Goal: Task Accomplishment & Management: Manage account settings

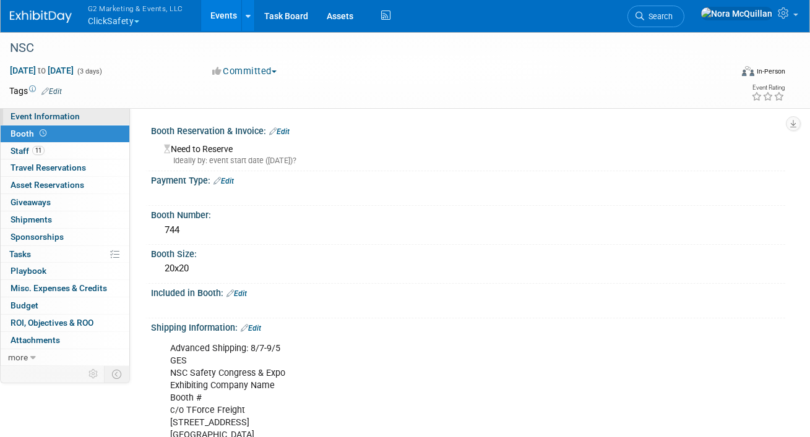
click at [71, 122] on link "Event Information" at bounding box center [65, 116] width 129 height 17
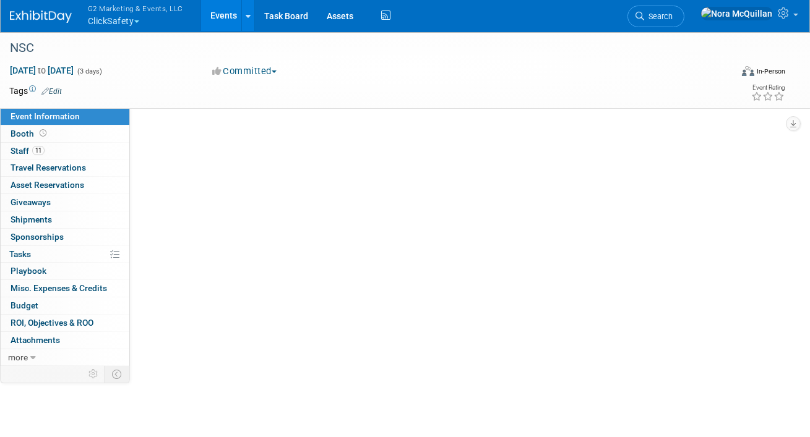
select select "Tier 1 (large)"
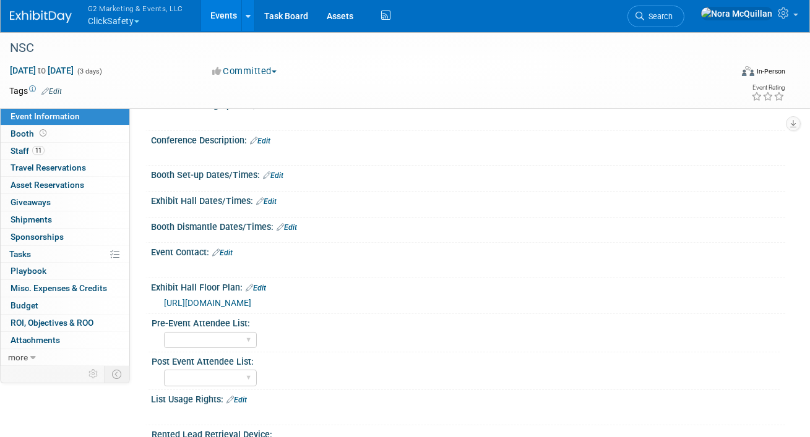
scroll to position [171, 0]
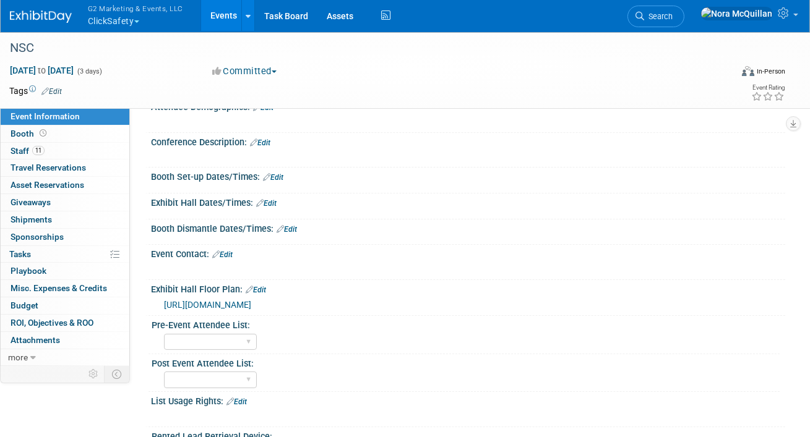
click at [251, 304] on span "[URL][DOMAIN_NAME]" at bounding box center [207, 305] width 87 height 10
click at [56, 136] on link "Booth" at bounding box center [65, 134] width 129 height 17
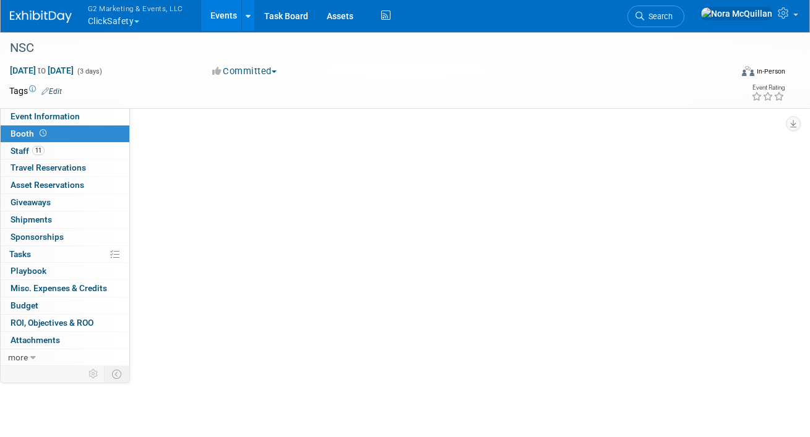
scroll to position [0, 0]
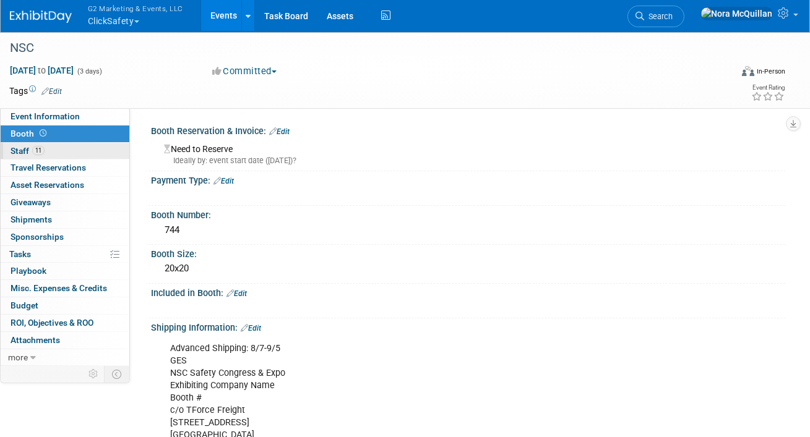
click at [56, 153] on link "11 Staff 11" at bounding box center [65, 151] width 129 height 17
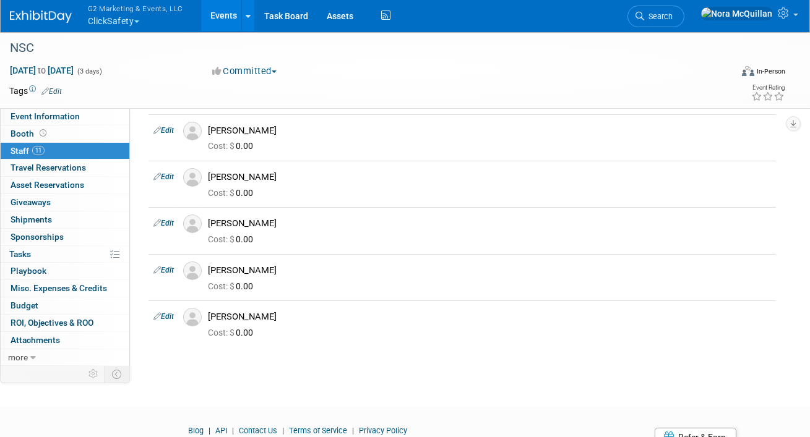
scroll to position [328, 0]
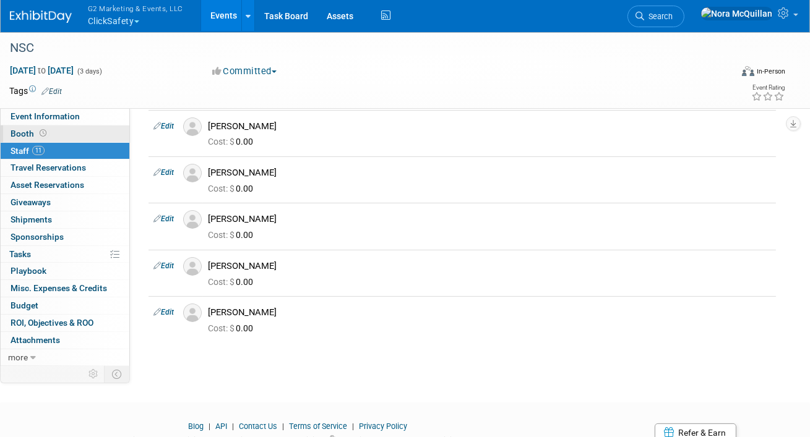
click at [27, 132] on span "Booth" at bounding box center [30, 134] width 38 height 10
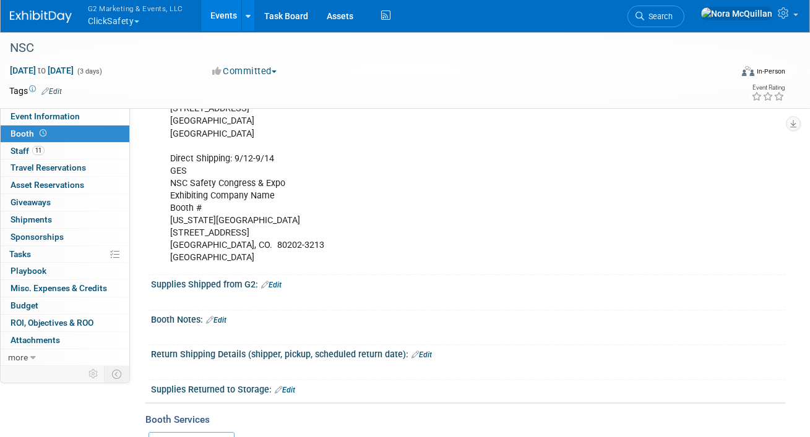
scroll to position [317, 0]
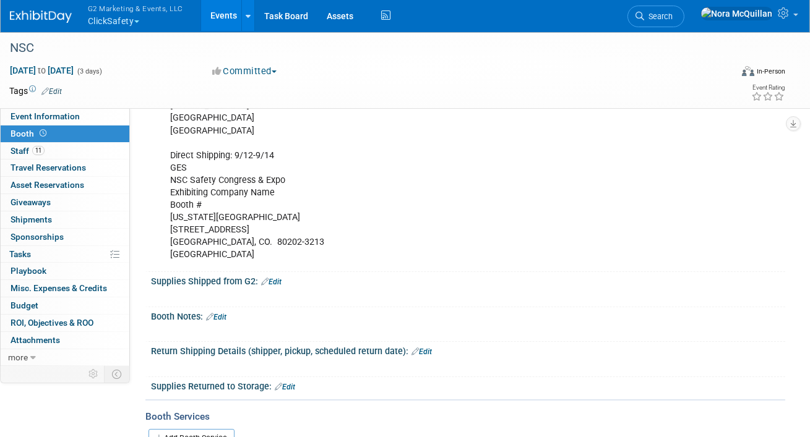
click at [223, 313] on link "Edit" at bounding box center [216, 317] width 20 height 9
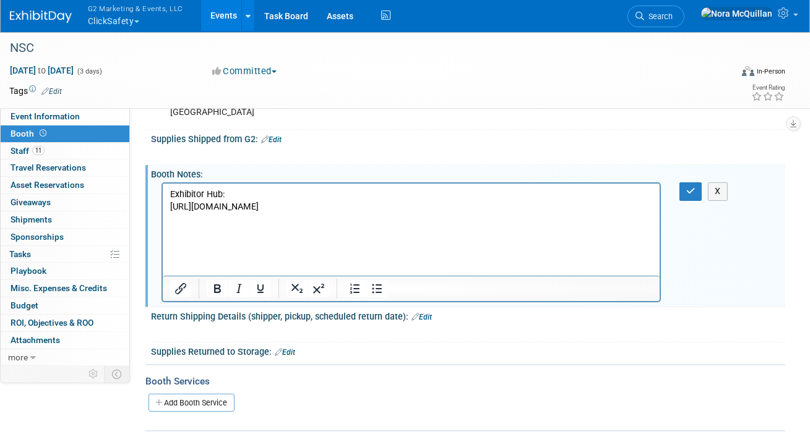
scroll to position [458, 0]
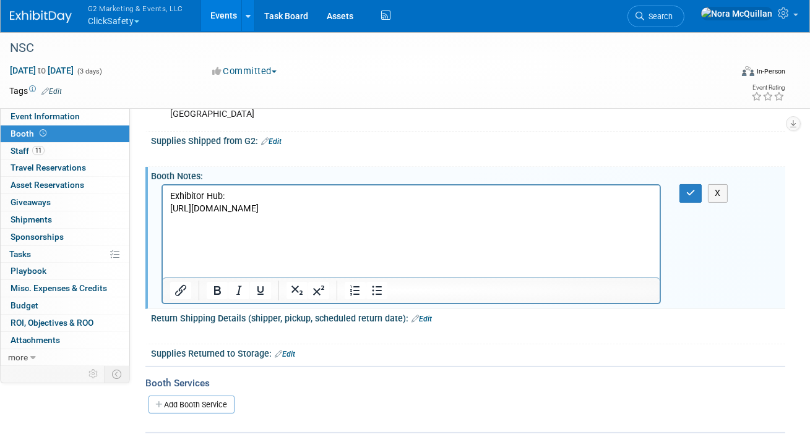
drag, startPoint x: 516, startPoint y: 275, endPoint x: 157, endPoint y: 213, distance: 364.7
click at [162, 213] on html "Exhibitor Hub: [URL][DOMAIN_NAME]" at bounding box center [410, 201] width 497 height 30
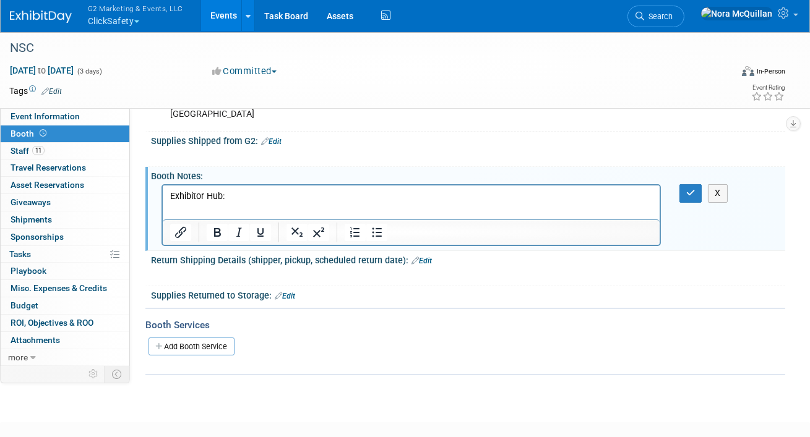
click at [240, 197] on p "Exhibitor Hub:" at bounding box center [411, 197] width 483 height 12
drag, startPoint x: 248, startPoint y: 195, endPoint x: 226, endPoint y: 197, distance: 21.2
click at [226, 197] on p "Exhibitor Hub: Link" at bounding box center [411, 197] width 483 height 12
click at [183, 232] on icon "Insert/edit link" at bounding box center [180, 232] width 15 height 15
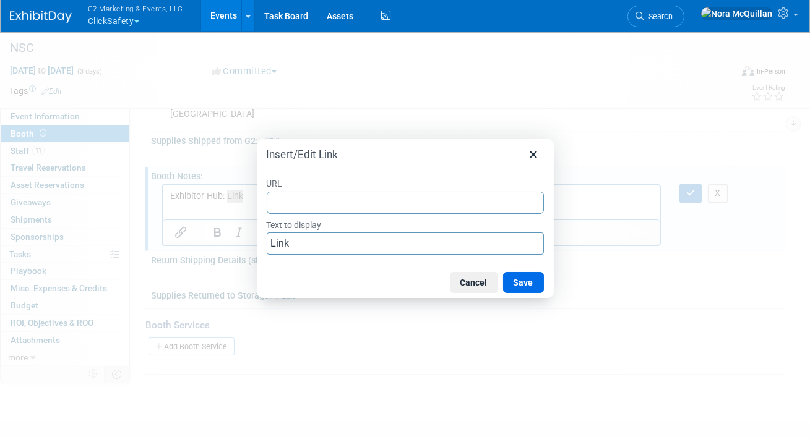
type input "[URL][DOMAIN_NAME]"
click at [525, 286] on button "Save" at bounding box center [523, 282] width 41 height 21
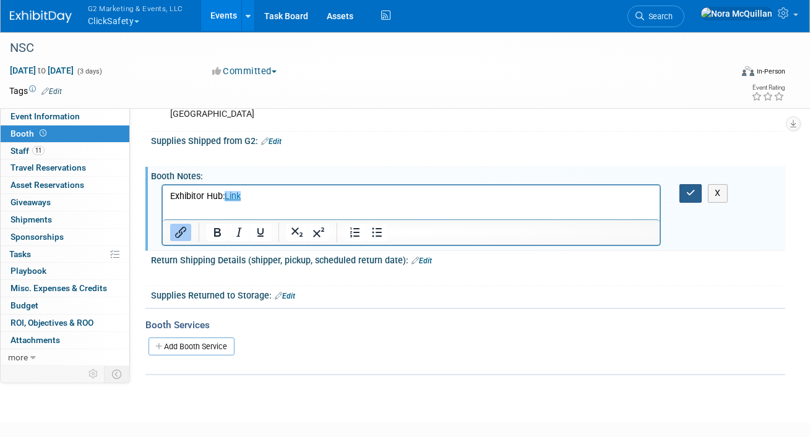
click at [696, 187] on button "button" at bounding box center [690, 193] width 23 height 18
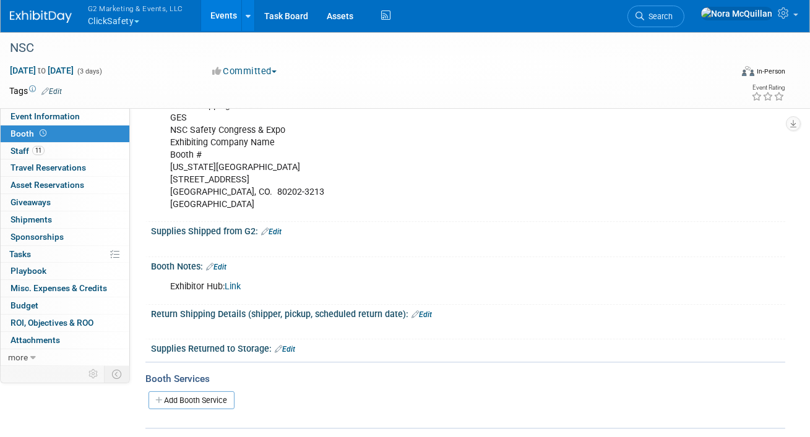
scroll to position [166, 0]
